Goal: Information Seeking & Learning: Check status

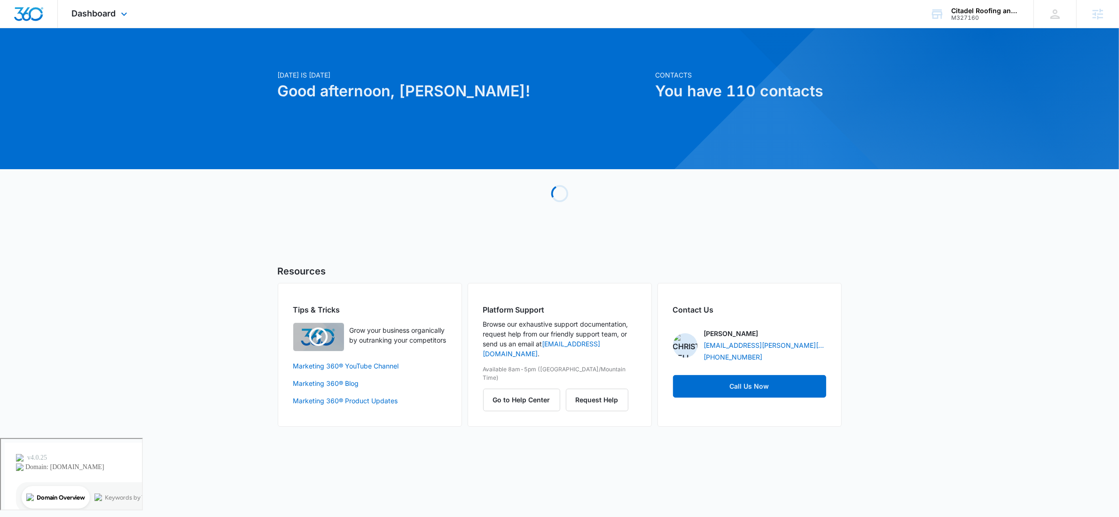
click at [110, 6] on div "Dashboard Apps Reputation Websites Forms CRM Email Social Payments POS Content …" at bounding box center [101, 14] width 86 height 28
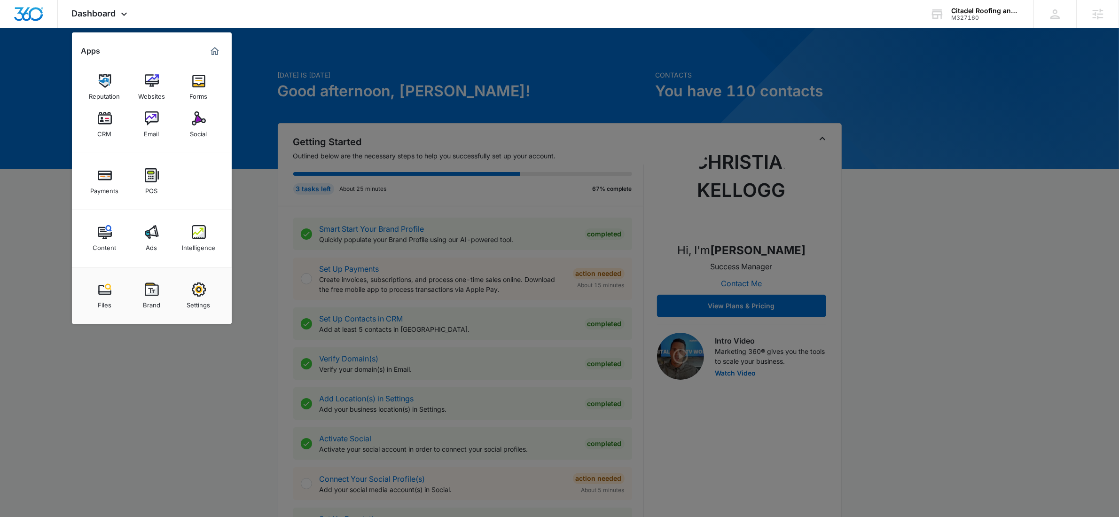
click at [214, 250] on div "Intelligence" at bounding box center [198, 245] width 33 height 12
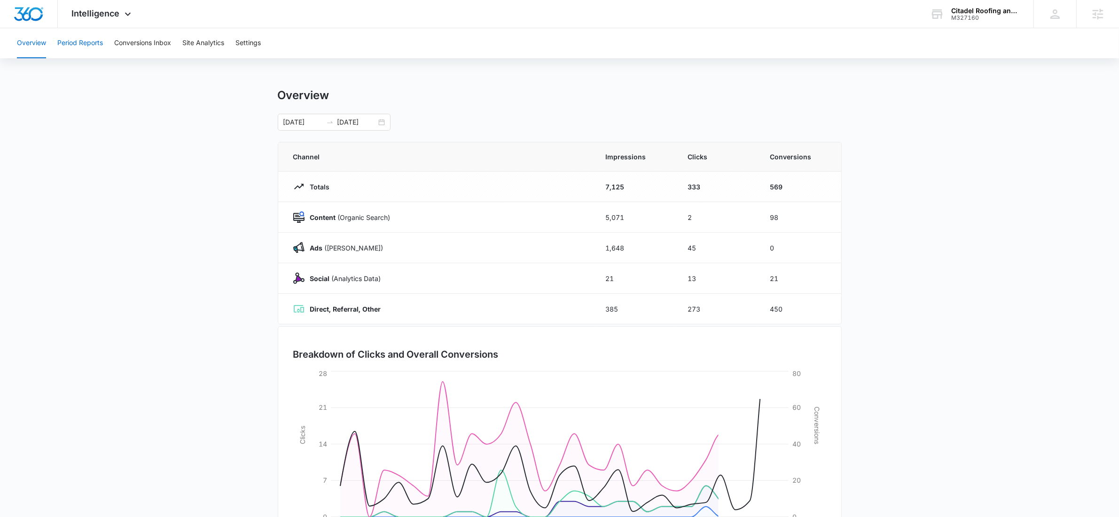
click at [88, 34] on button "Period Reports" at bounding box center [80, 43] width 46 height 30
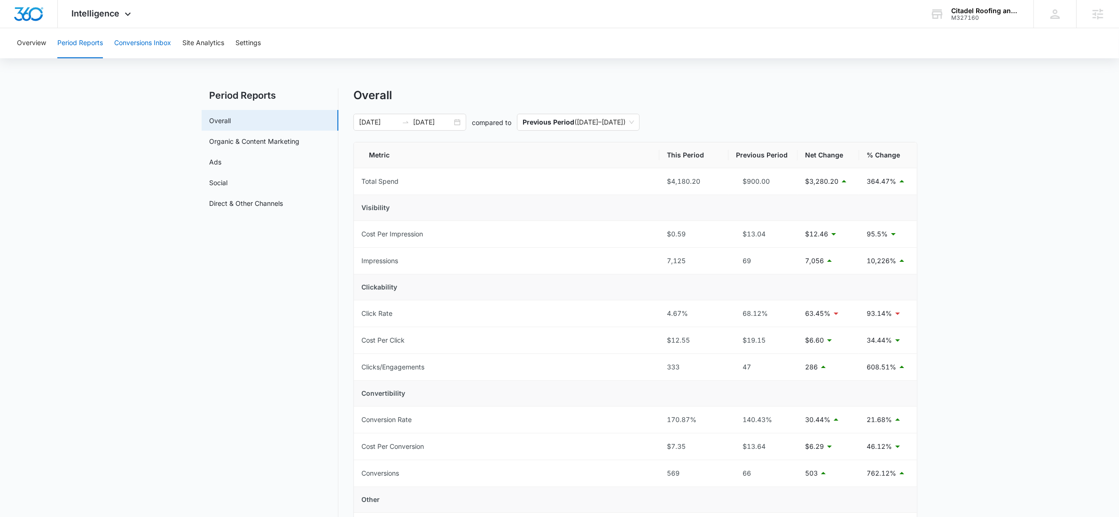
click at [164, 42] on button "Conversions Inbox" at bounding box center [142, 43] width 57 height 30
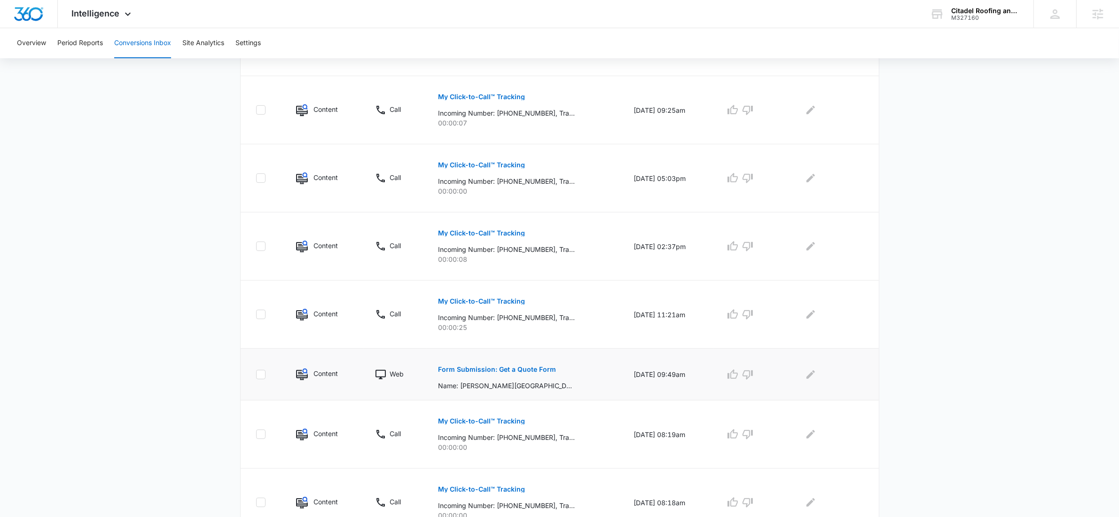
scroll to position [475, 0]
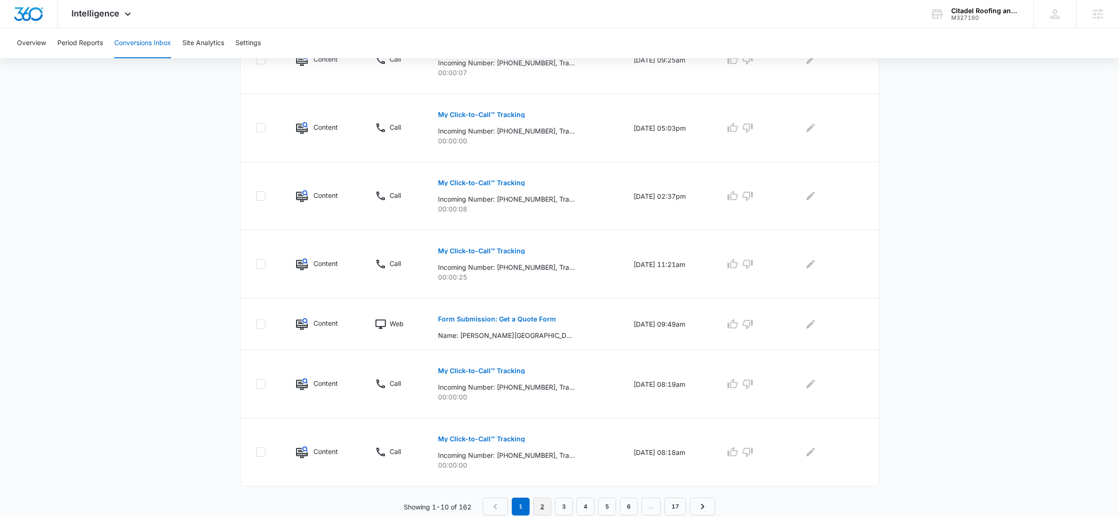
click at [540, 507] on link "2" at bounding box center [542, 507] width 18 height 18
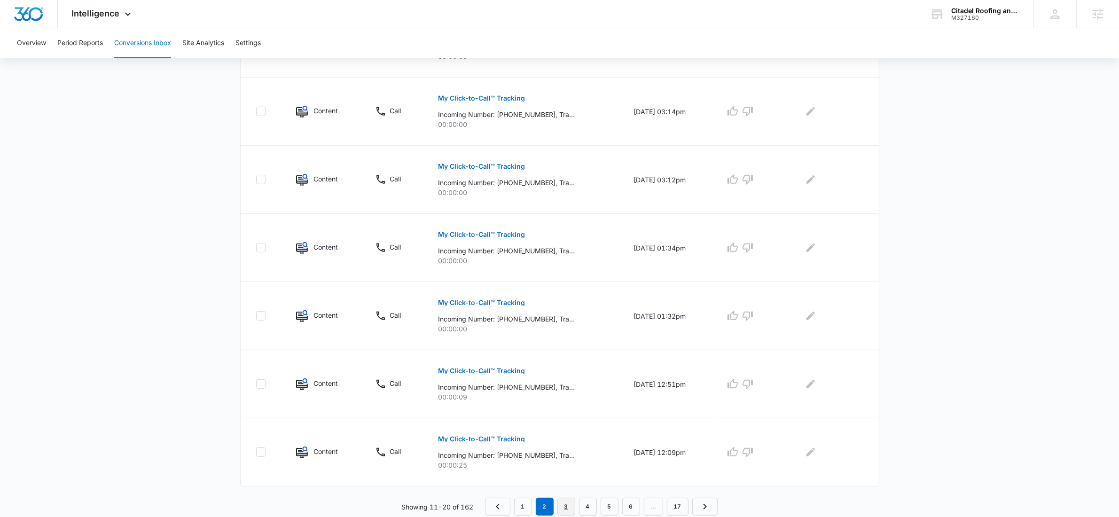
click at [570, 503] on link "3" at bounding box center [566, 507] width 18 height 18
click at [590, 502] on link "4" at bounding box center [588, 507] width 18 height 18
click at [612, 507] on link "5" at bounding box center [610, 507] width 18 height 18
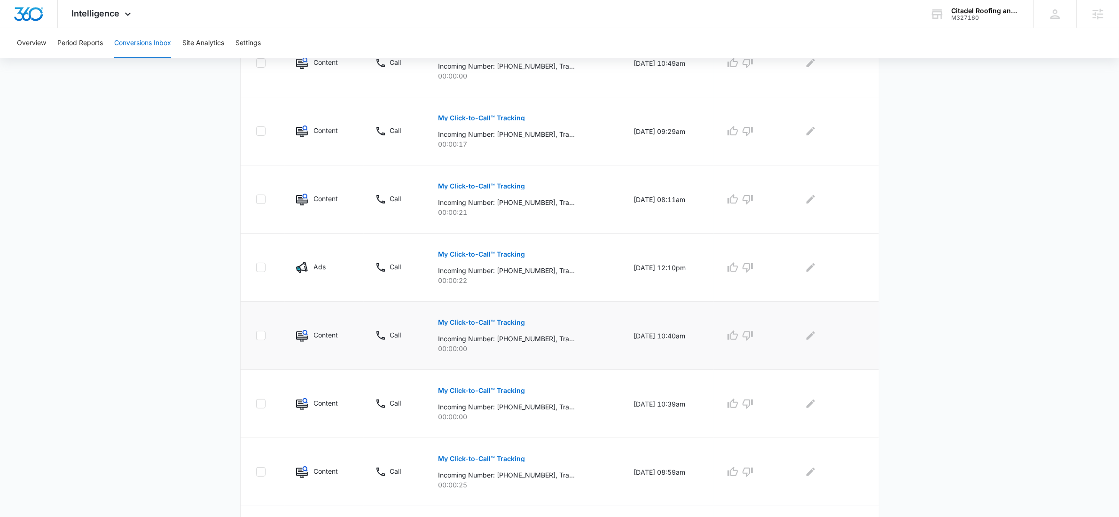
scroll to position [475, 0]
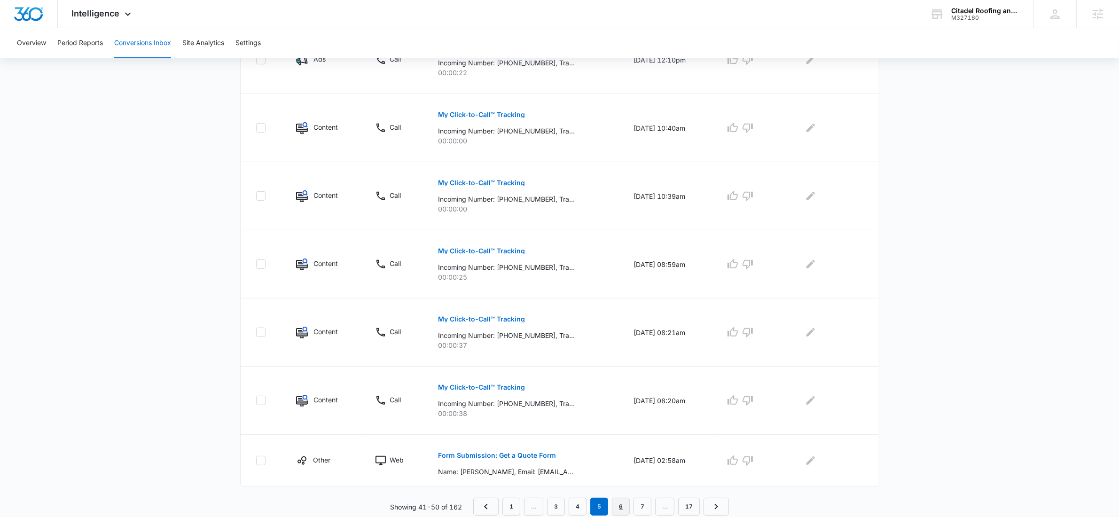
click at [621, 504] on link "6" at bounding box center [621, 507] width 18 height 18
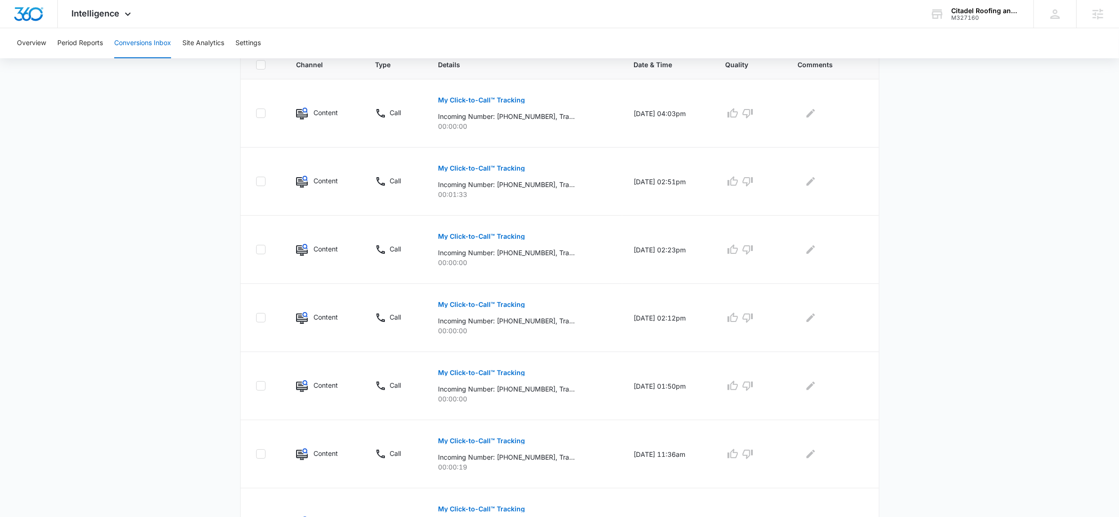
scroll to position [491, 0]
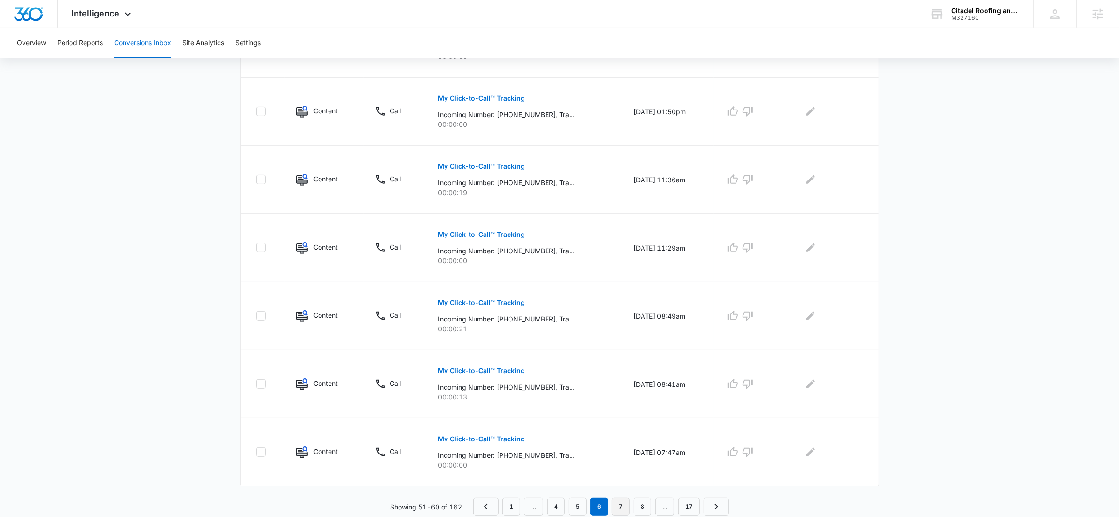
click at [621, 508] on link "7" at bounding box center [621, 507] width 18 height 18
click at [624, 509] on link "8" at bounding box center [621, 507] width 18 height 18
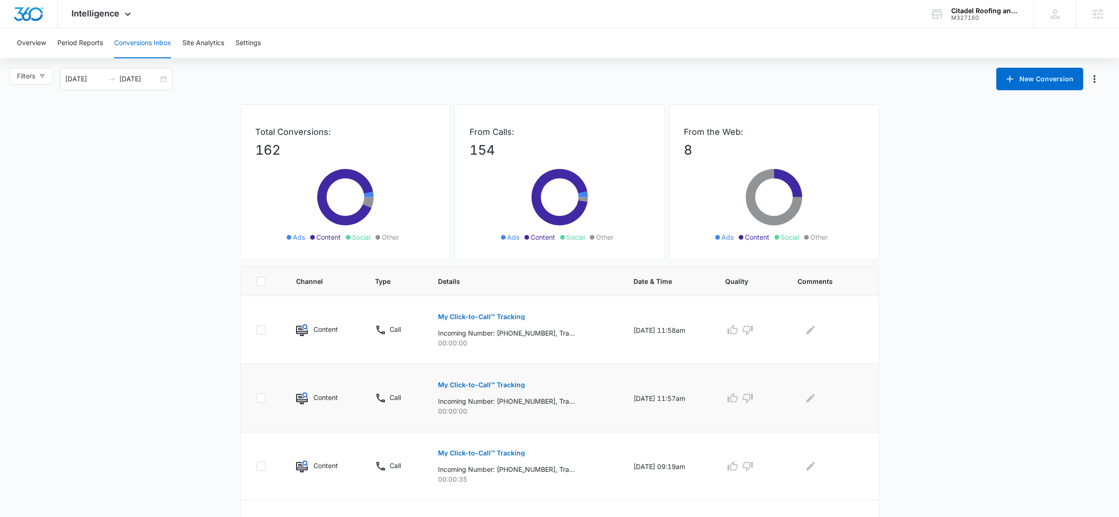
click at [490, 390] on button "My Click-to-Call™ Tracking" at bounding box center [481, 385] width 87 height 23
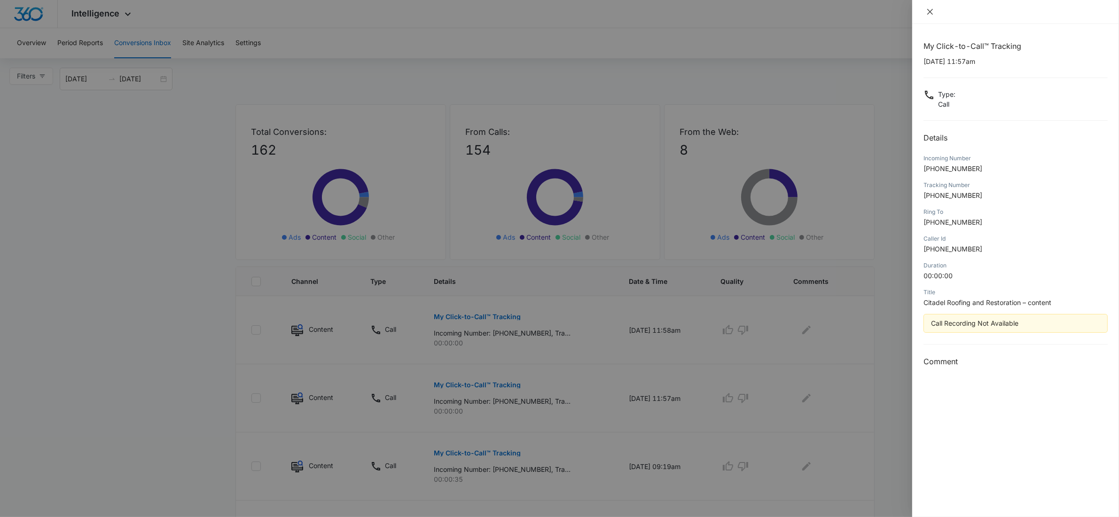
click at [935, 11] on button "Close" at bounding box center [929, 12] width 13 height 8
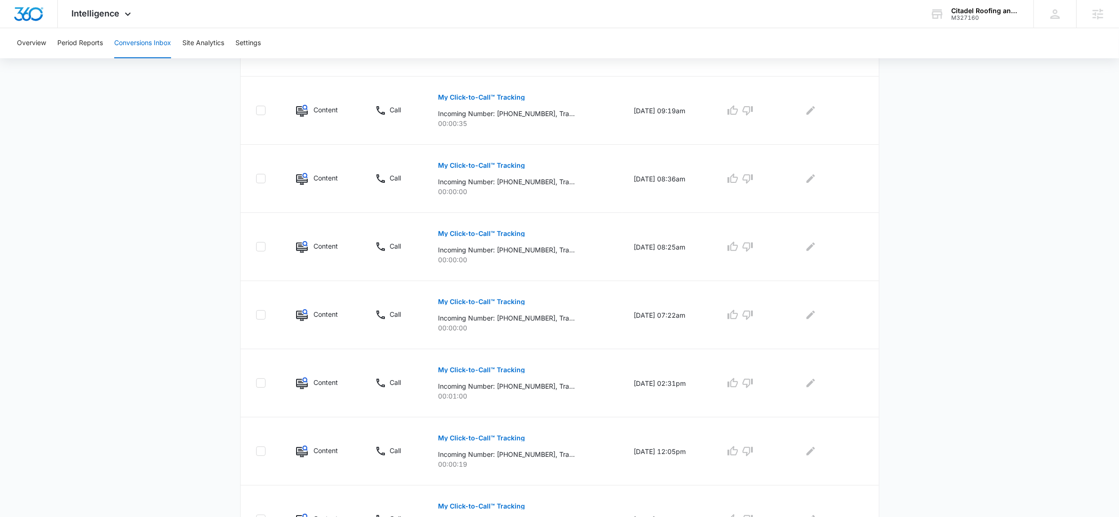
scroll to position [491, 0]
click at [620, 506] on link "9" at bounding box center [619, 507] width 18 height 18
click at [617, 508] on link "10" at bounding box center [619, 507] width 22 height 18
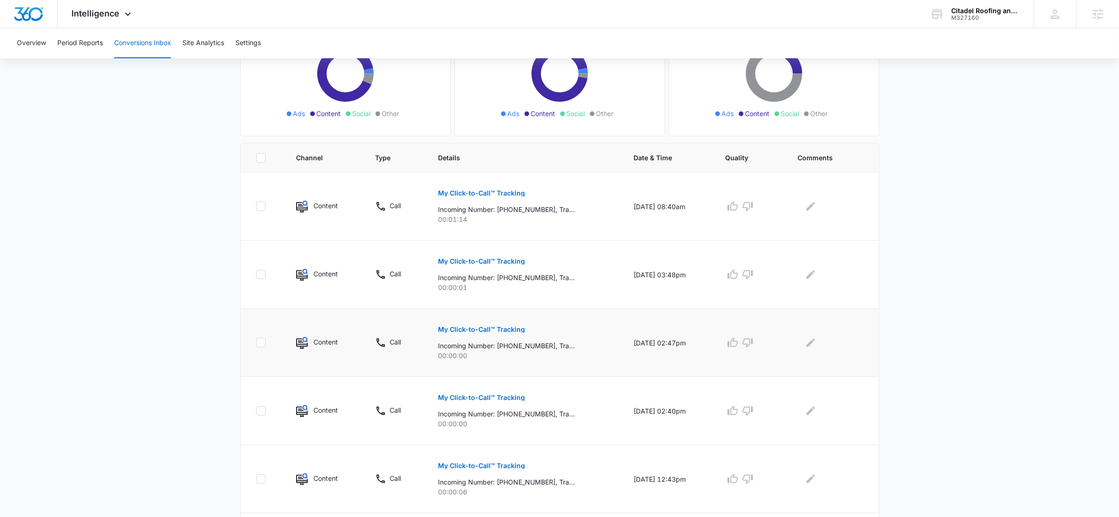
scroll to position [122, 0]
click at [475, 193] on p "My Click-to-Call™ Tracking" at bounding box center [481, 194] width 87 height 7
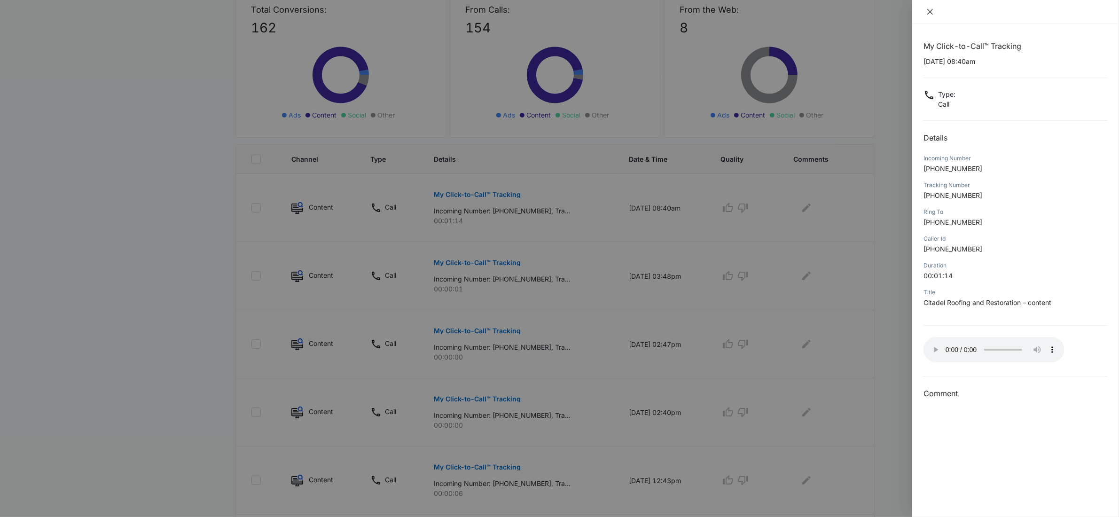
click at [930, 11] on icon "close" at bounding box center [930, 12] width 8 height 8
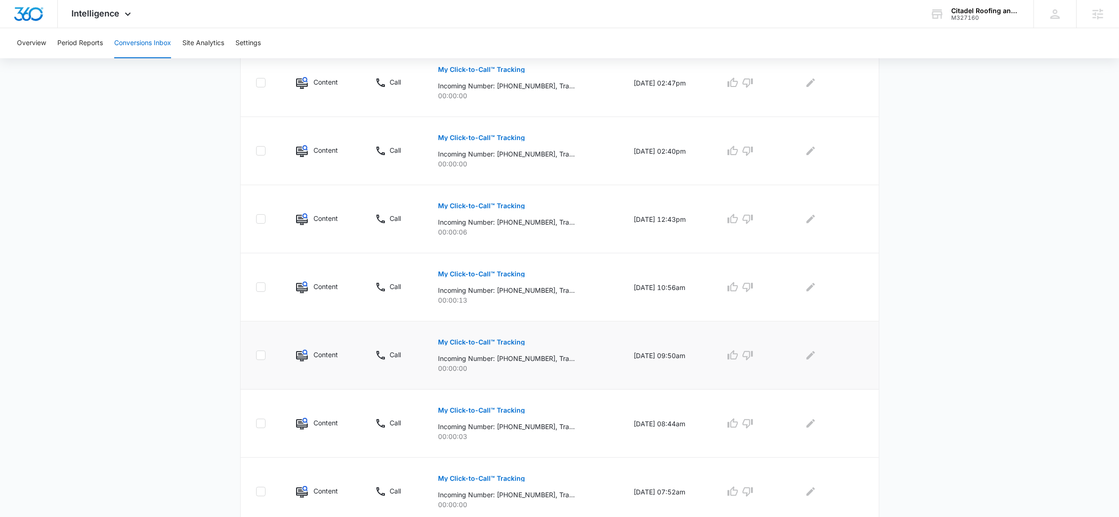
scroll to position [491, 0]
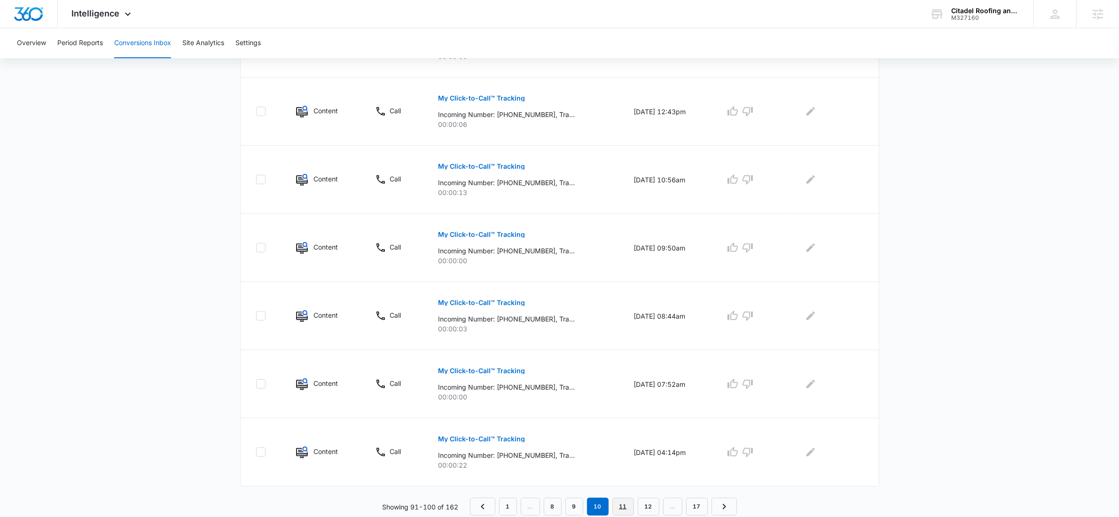
click at [620, 509] on link "11" at bounding box center [623, 507] width 22 height 18
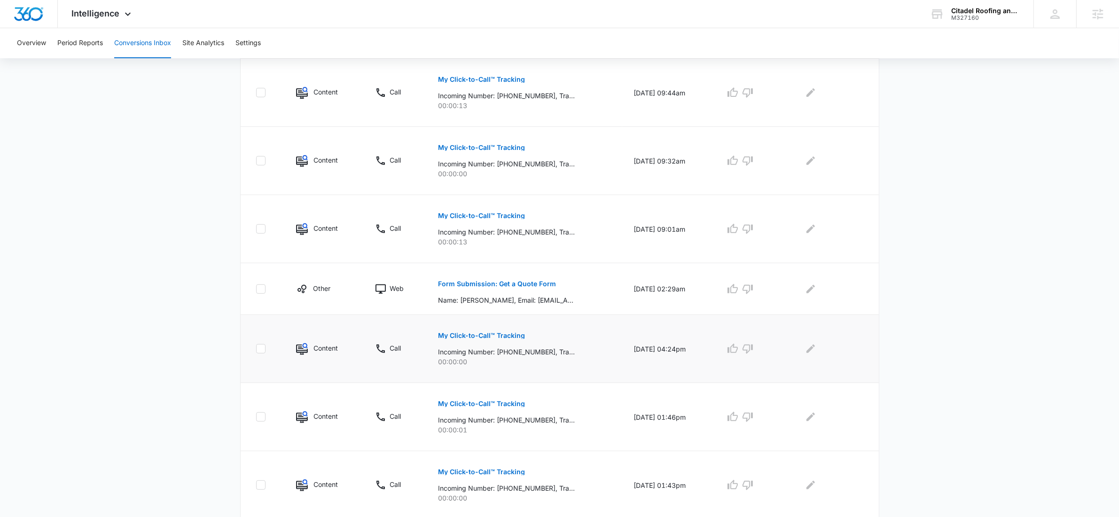
scroll to position [458, 0]
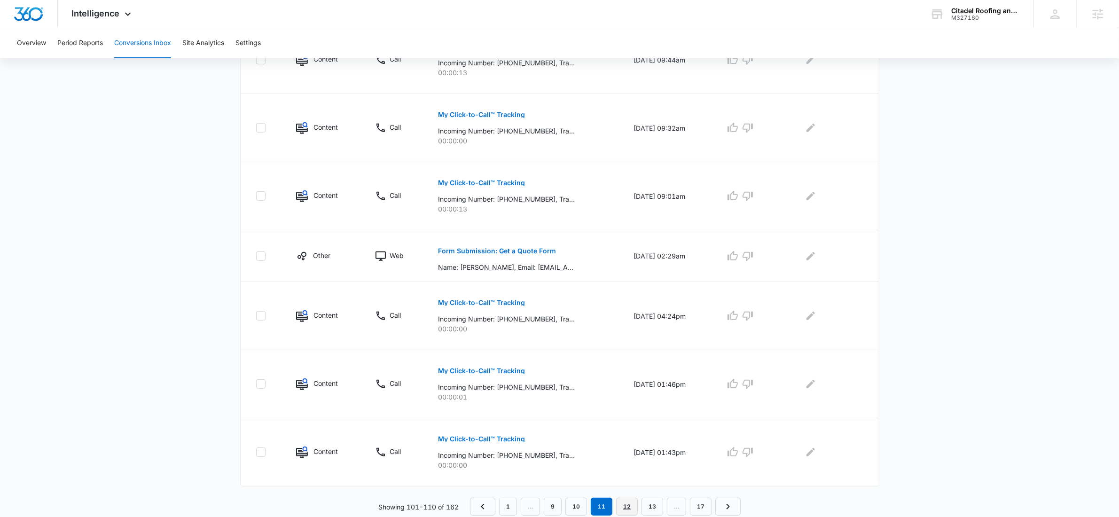
click at [628, 506] on link "12" at bounding box center [627, 507] width 22 height 18
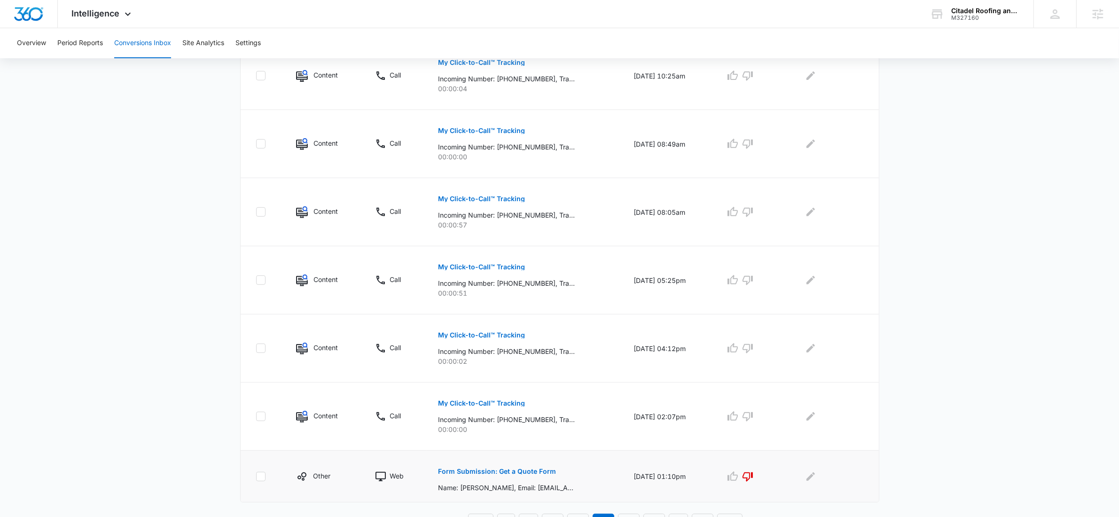
scroll to position [475, 0]
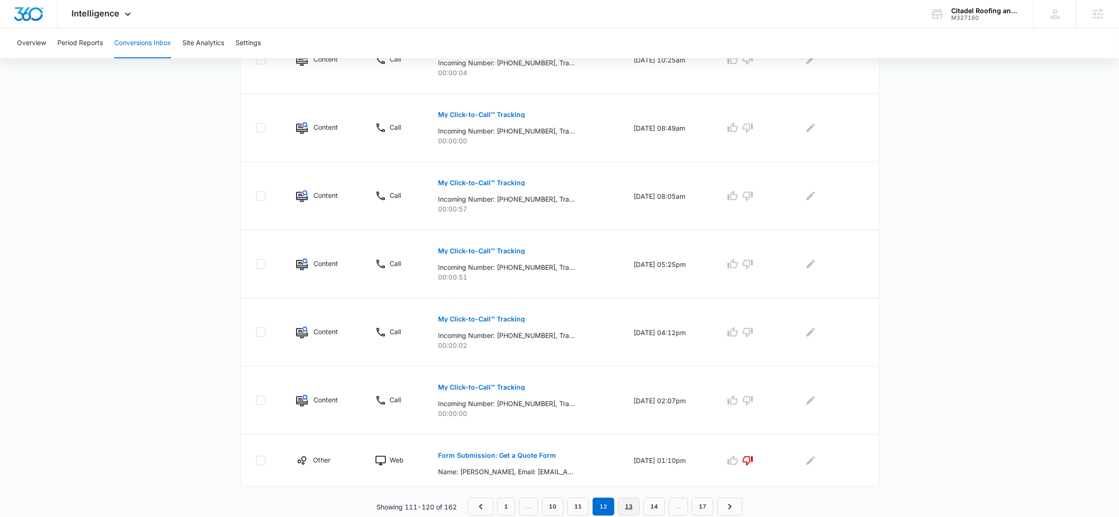
click at [636, 504] on link "13" at bounding box center [629, 507] width 22 height 18
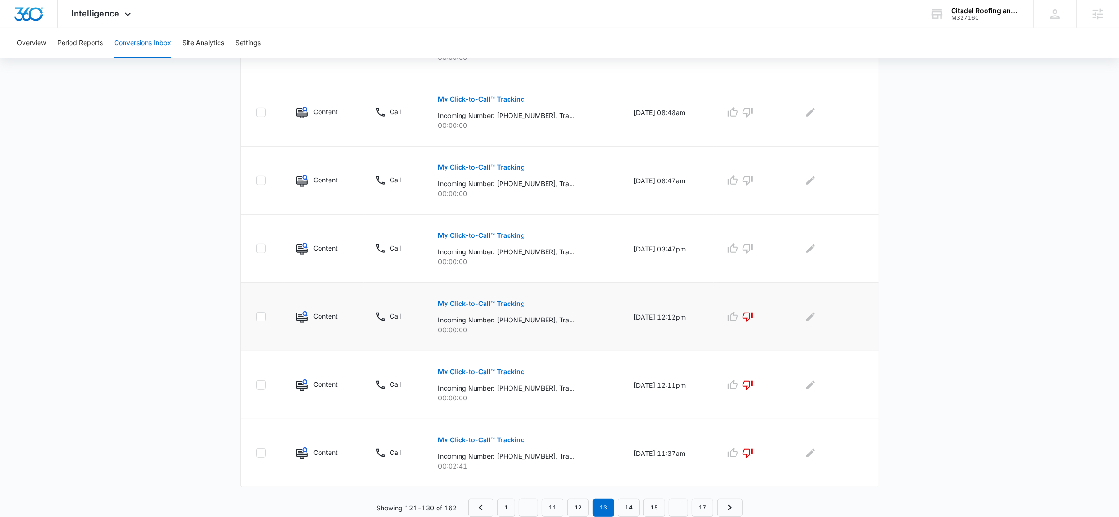
scroll to position [491, 0]
click at [630, 502] on link "14" at bounding box center [629, 507] width 22 height 18
click at [640, 506] on link "15" at bounding box center [641, 507] width 22 height 18
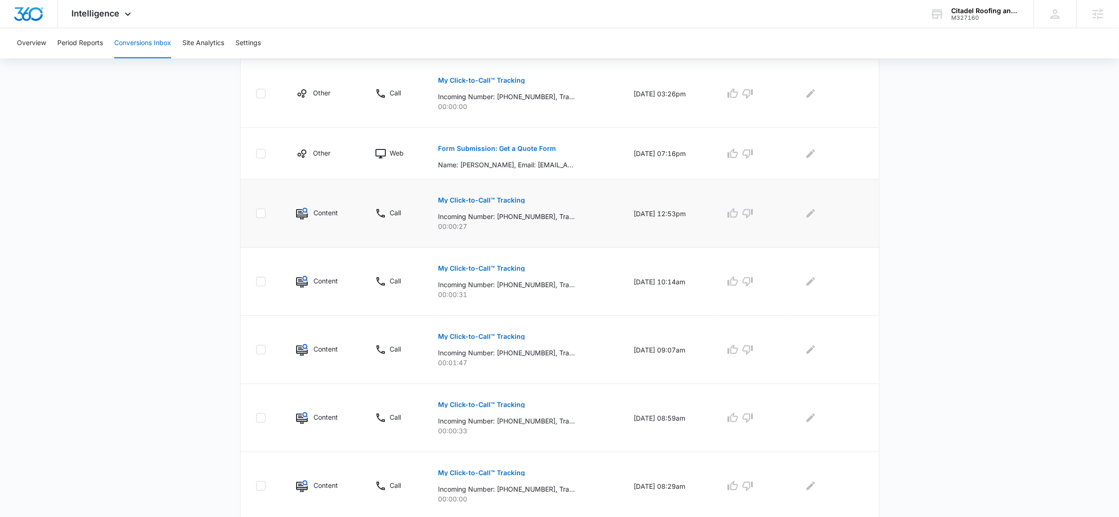
scroll to position [475, 0]
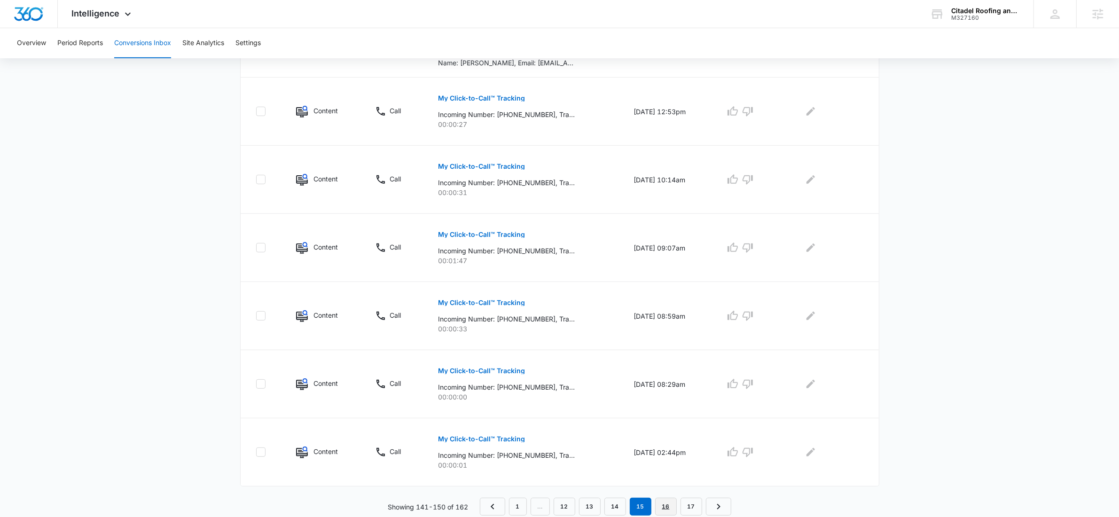
click at [664, 510] on link "16" at bounding box center [666, 507] width 22 height 18
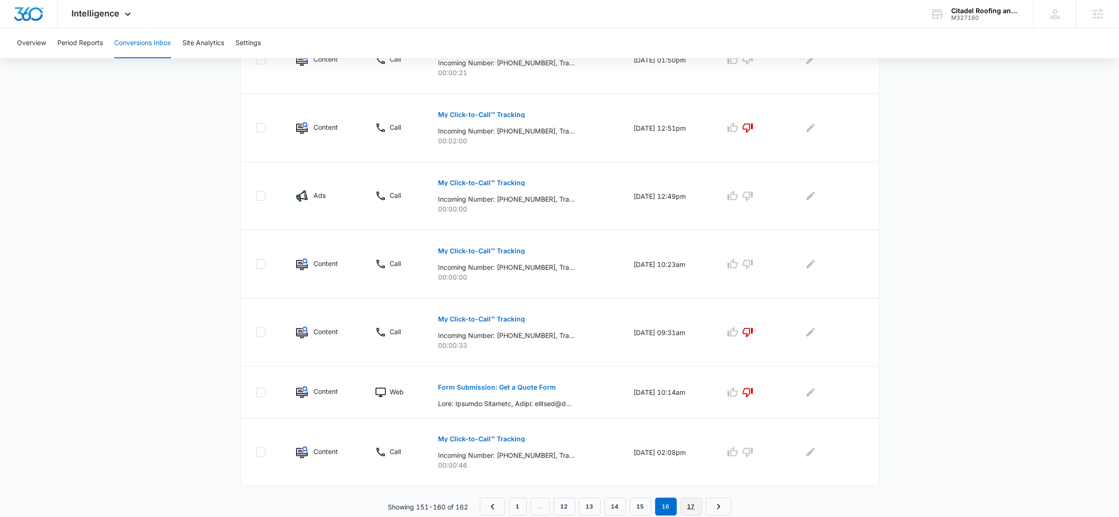
click at [687, 512] on link "17" at bounding box center [691, 507] width 22 height 18
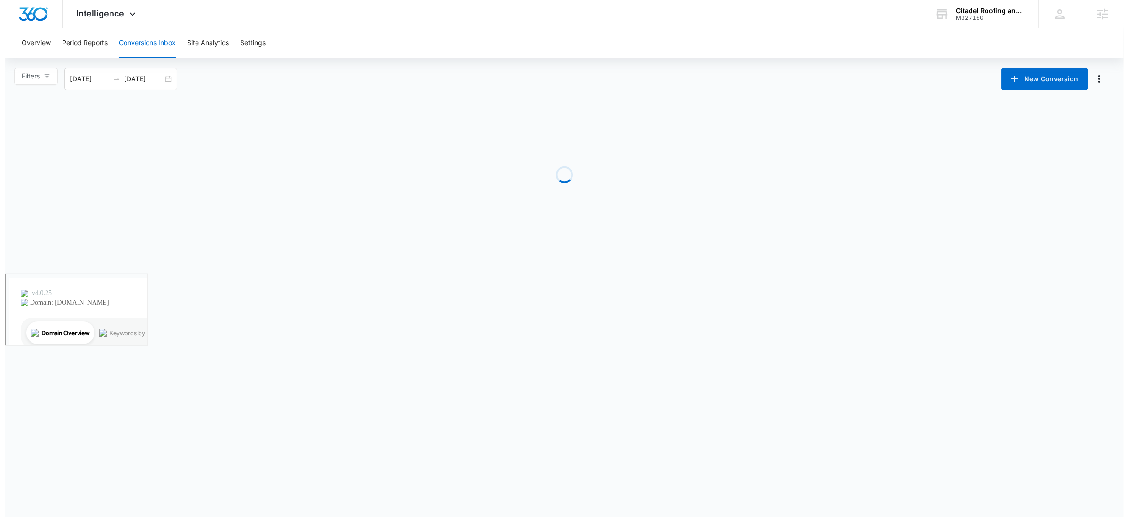
scroll to position [0, 0]
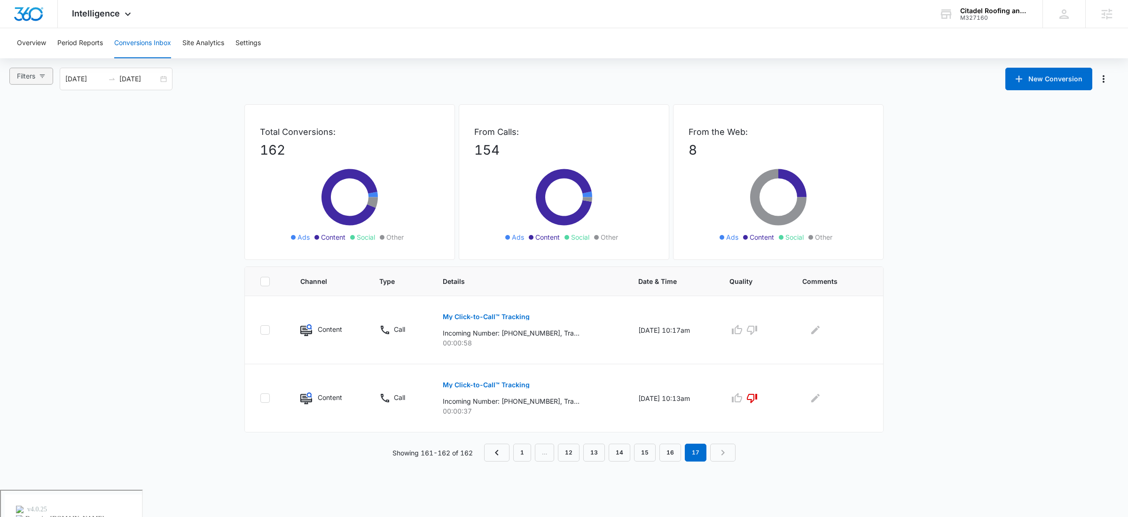
click at [44, 73] on icon "button" at bounding box center [42, 76] width 7 height 7
click at [21, 125] on input "Ads" at bounding box center [19, 126] width 8 height 8
radio input "true"
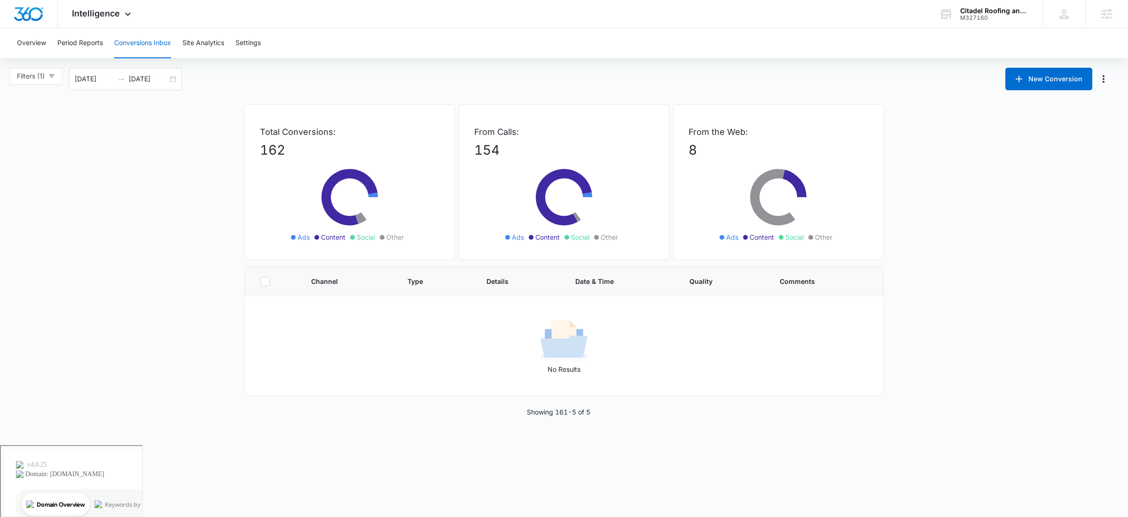
drag, startPoint x: 328, startPoint y: 265, endPoint x: 348, endPoint y: 259, distance: 20.2
click at [328, 265] on div "Total Conversions: 162 Ads Content Social Other From Calls: 154 Ads Content Soc…" at bounding box center [563, 185] width 639 height 162
click at [588, 196] on icon at bounding box center [587, 194] width 10 height 6
click at [177, 81] on div "08/11/2025 09/10/2025" at bounding box center [125, 79] width 113 height 23
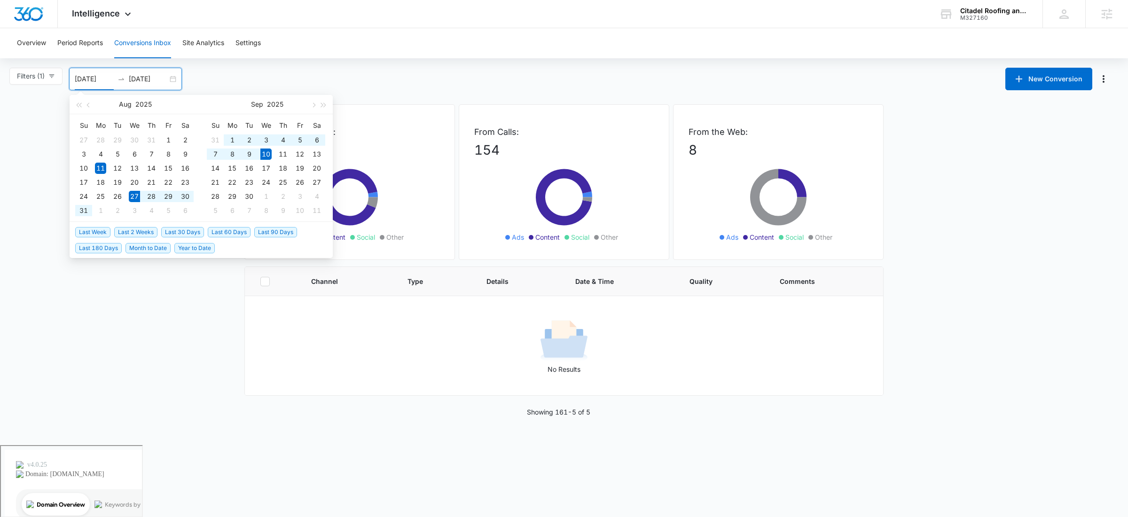
click at [131, 233] on span "Last 2 Weeks" at bounding box center [135, 232] width 43 height 10
type input "08/27/2025"
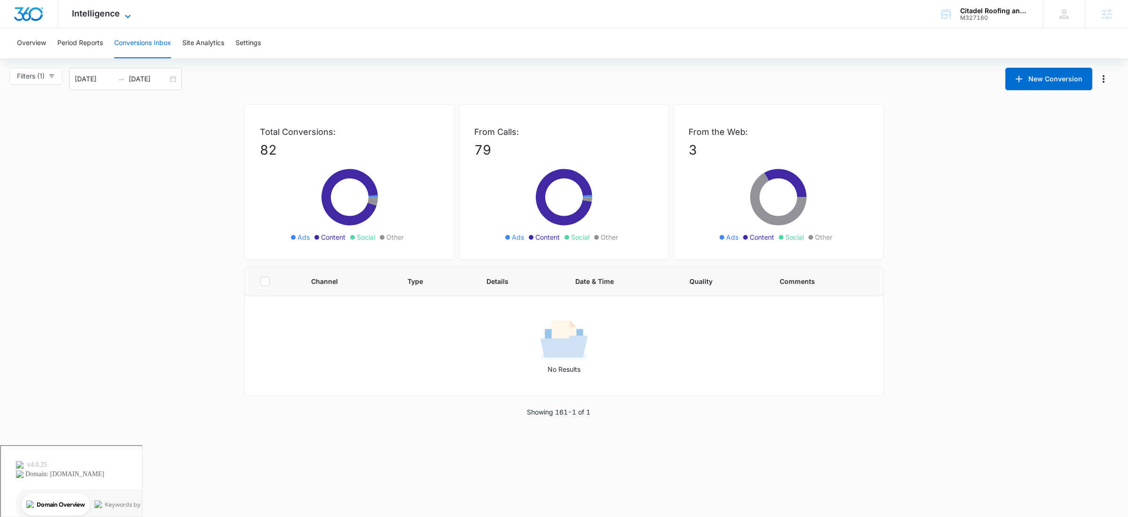
click at [82, 9] on span "Intelligence" at bounding box center [96, 13] width 48 height 10
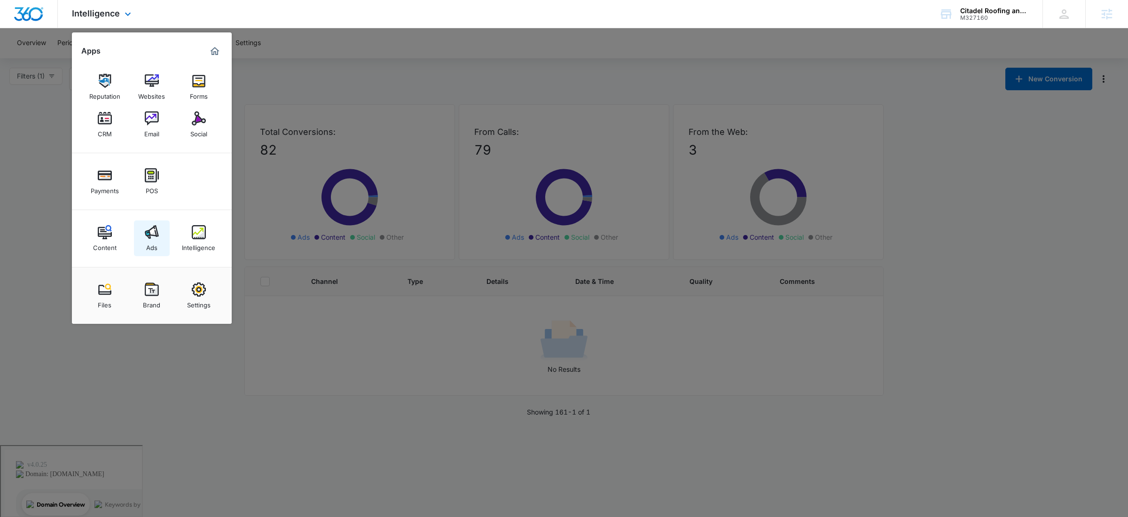
click at [155, 248] on div "Ads" at bounding box center [151, 245] width 11 height 12
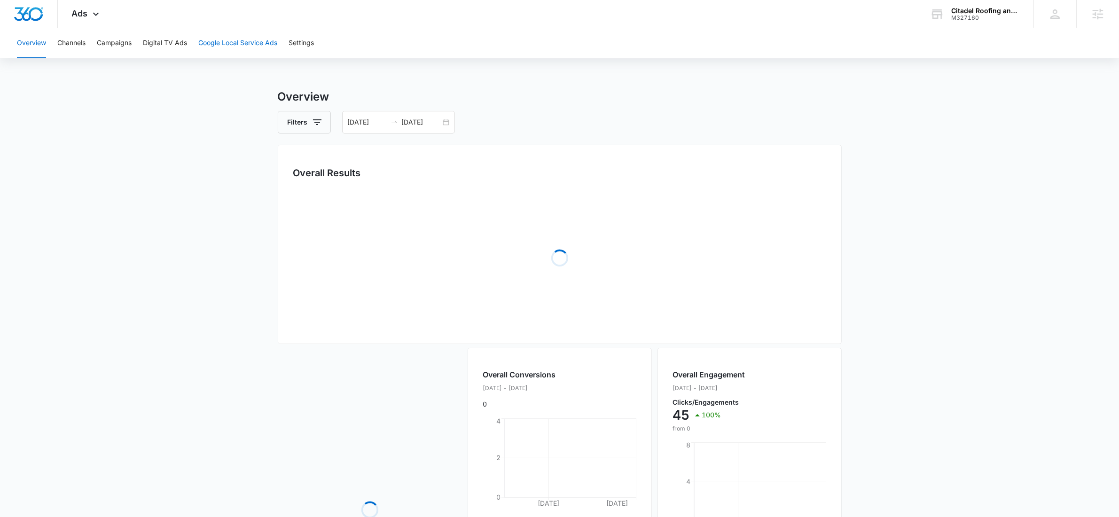
click at [209, 44] on button "Google Local Service Ads" at bounding box center [237, 43] width 79 height 30
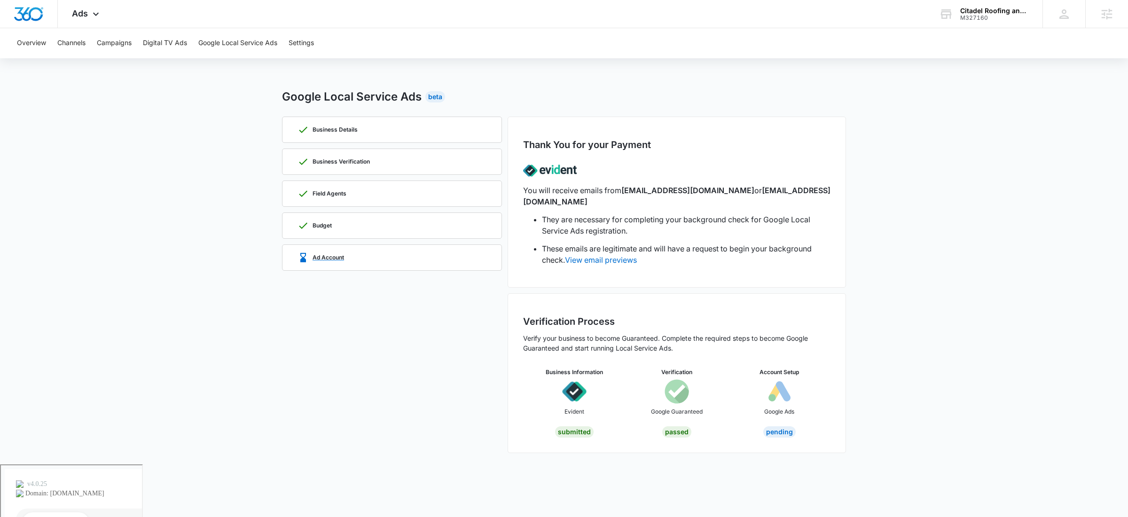
click at [293, 258] on div "Ad Account" at bounding box center [392, 257] width 220 height 26
